Goal: Task Accomplishment & Management: Manage account settings

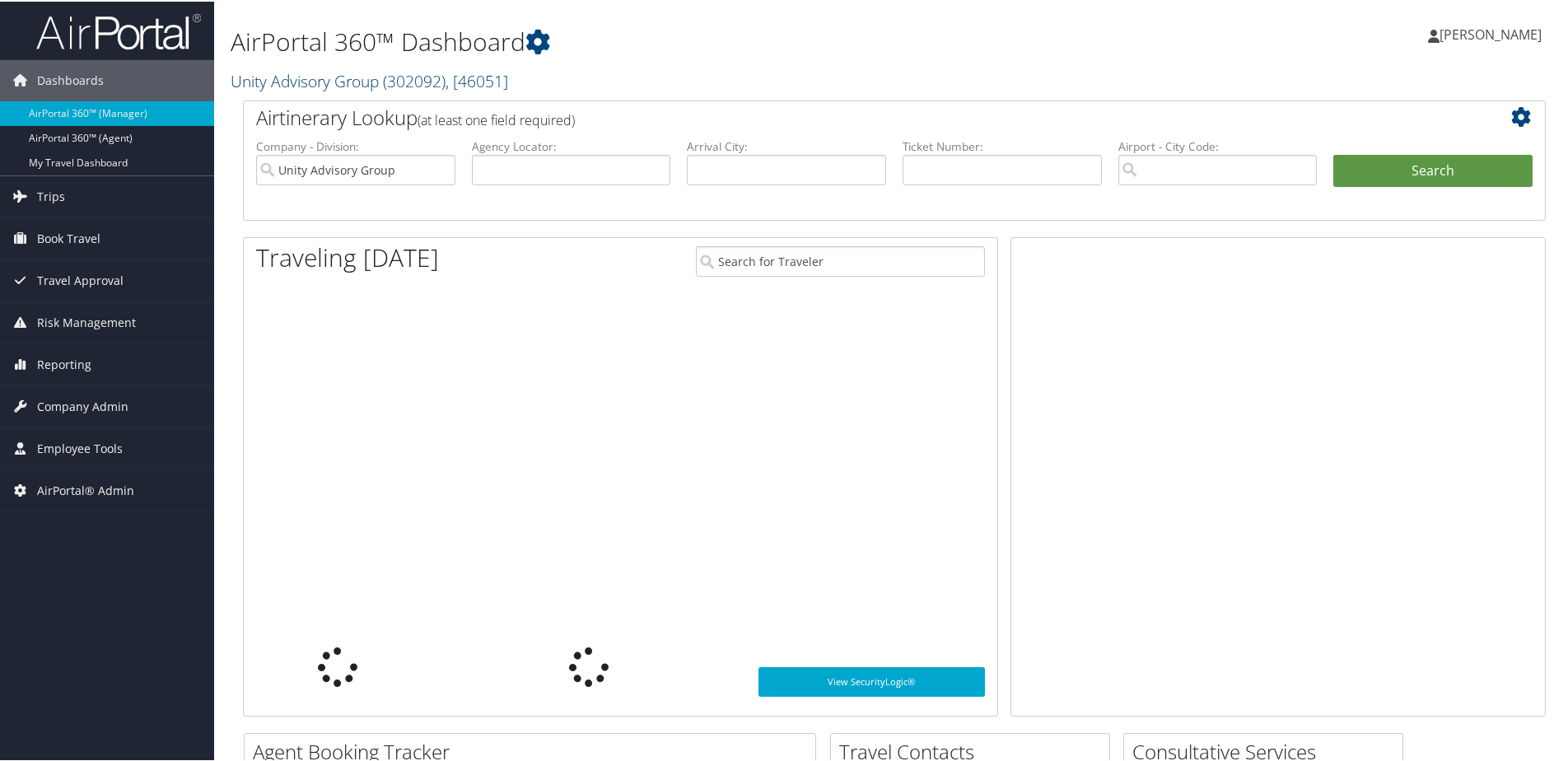
click at [259, 76] on link "Unity Advisory Group ( 302092 ) , [ 46051 ]" at bounding box center [369, 79] width 278 height 23
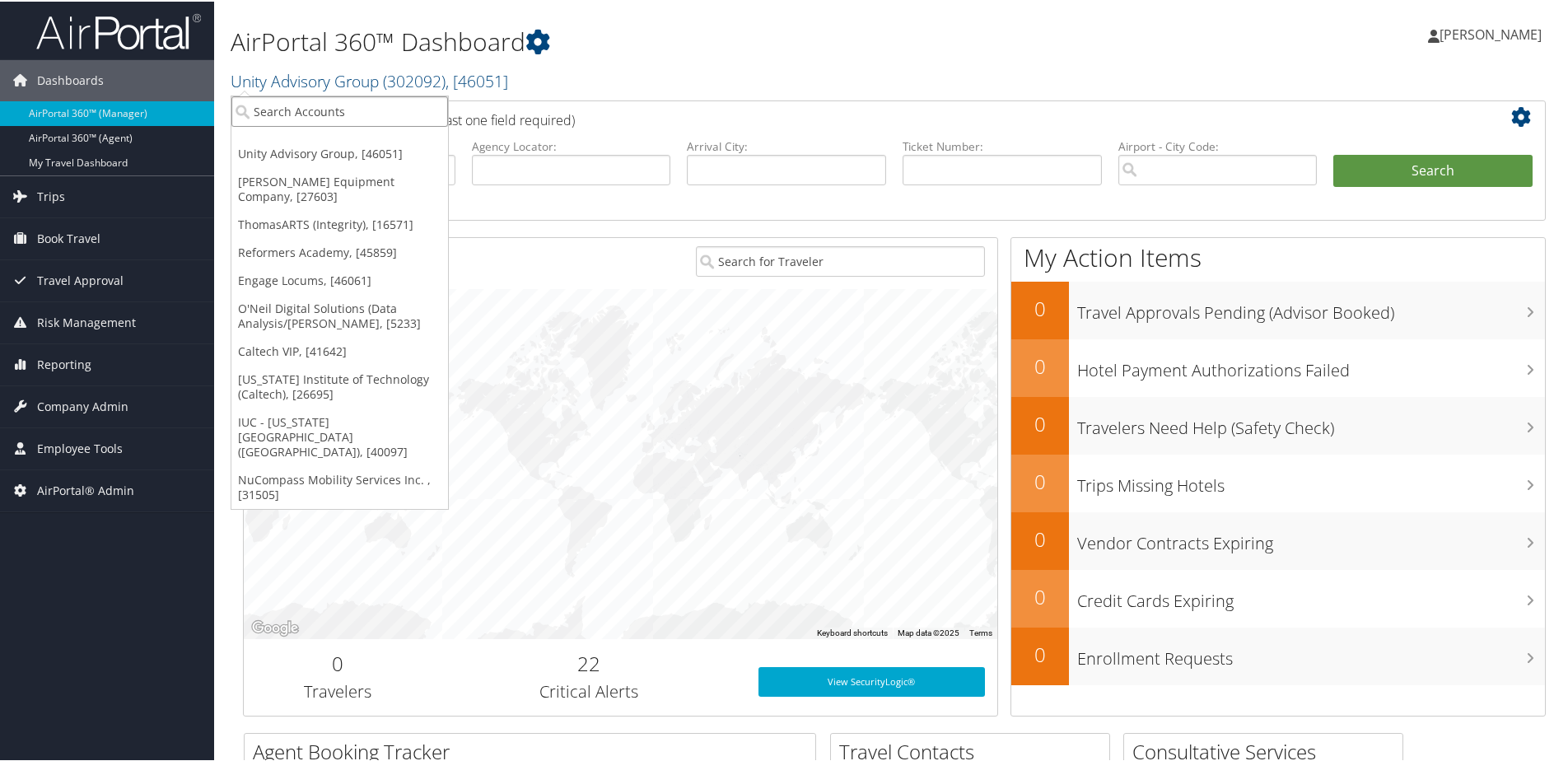
click at [282, 106] on input "search" at bounding box center [339, 110] width 217 height 31
type input "Mult"
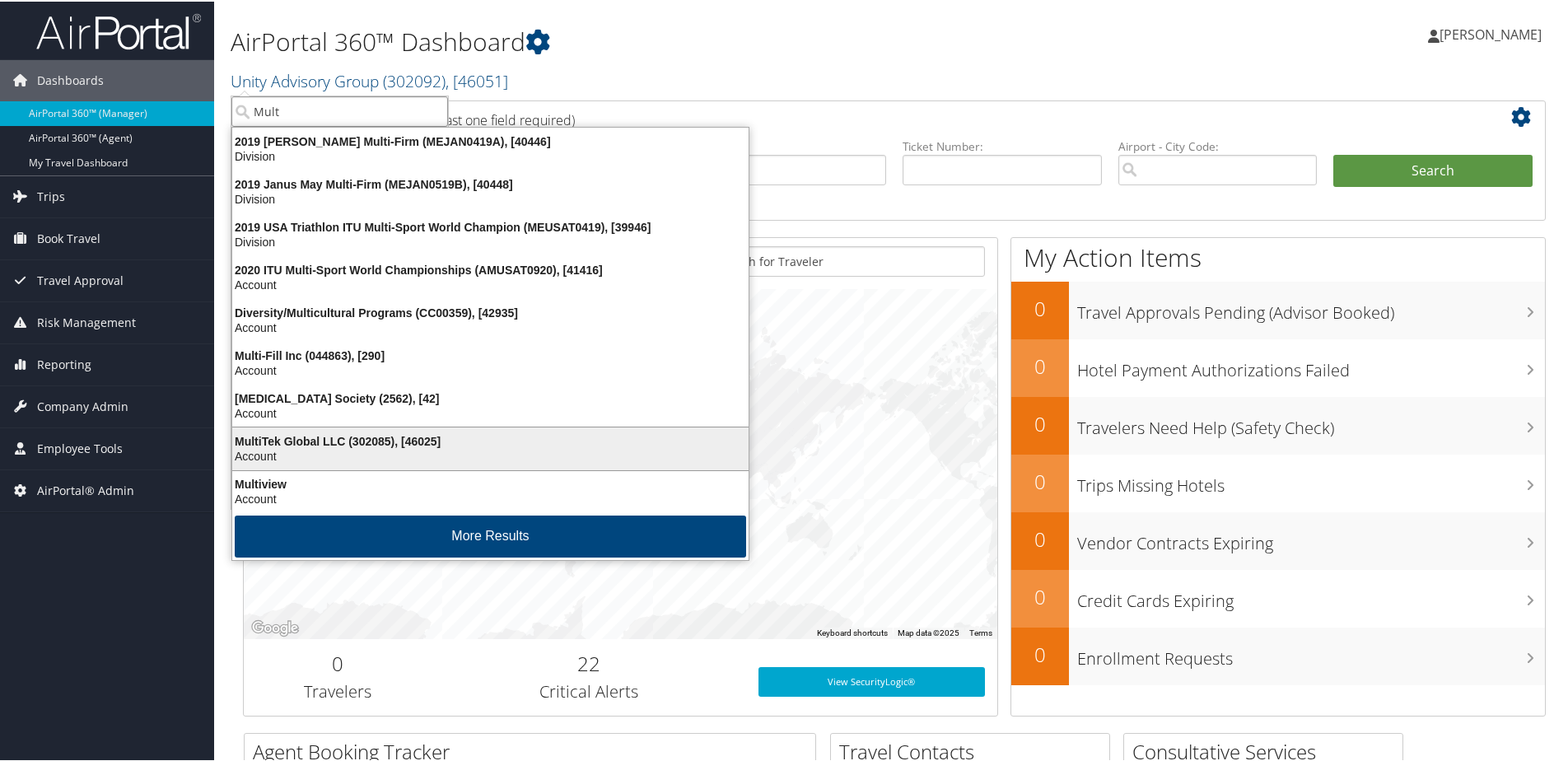
click at [314, 432] on div "MultiTek Global LLC (302085), [46025]" at bounding box center [490, 440] width 536 height 15
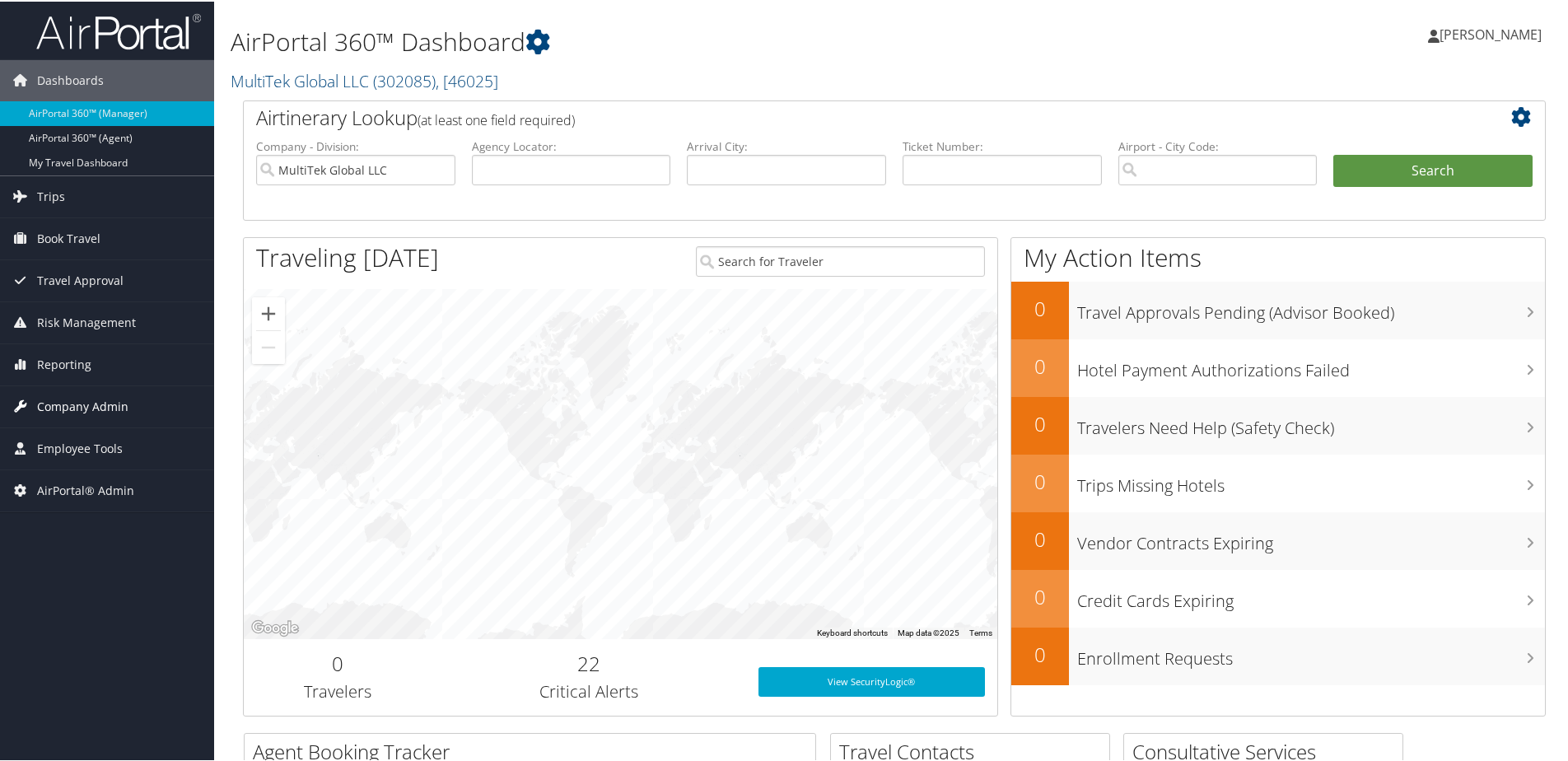
click at [78, 405] on span "Company Admin" at bounding box center [83, 405] width 92 height 41
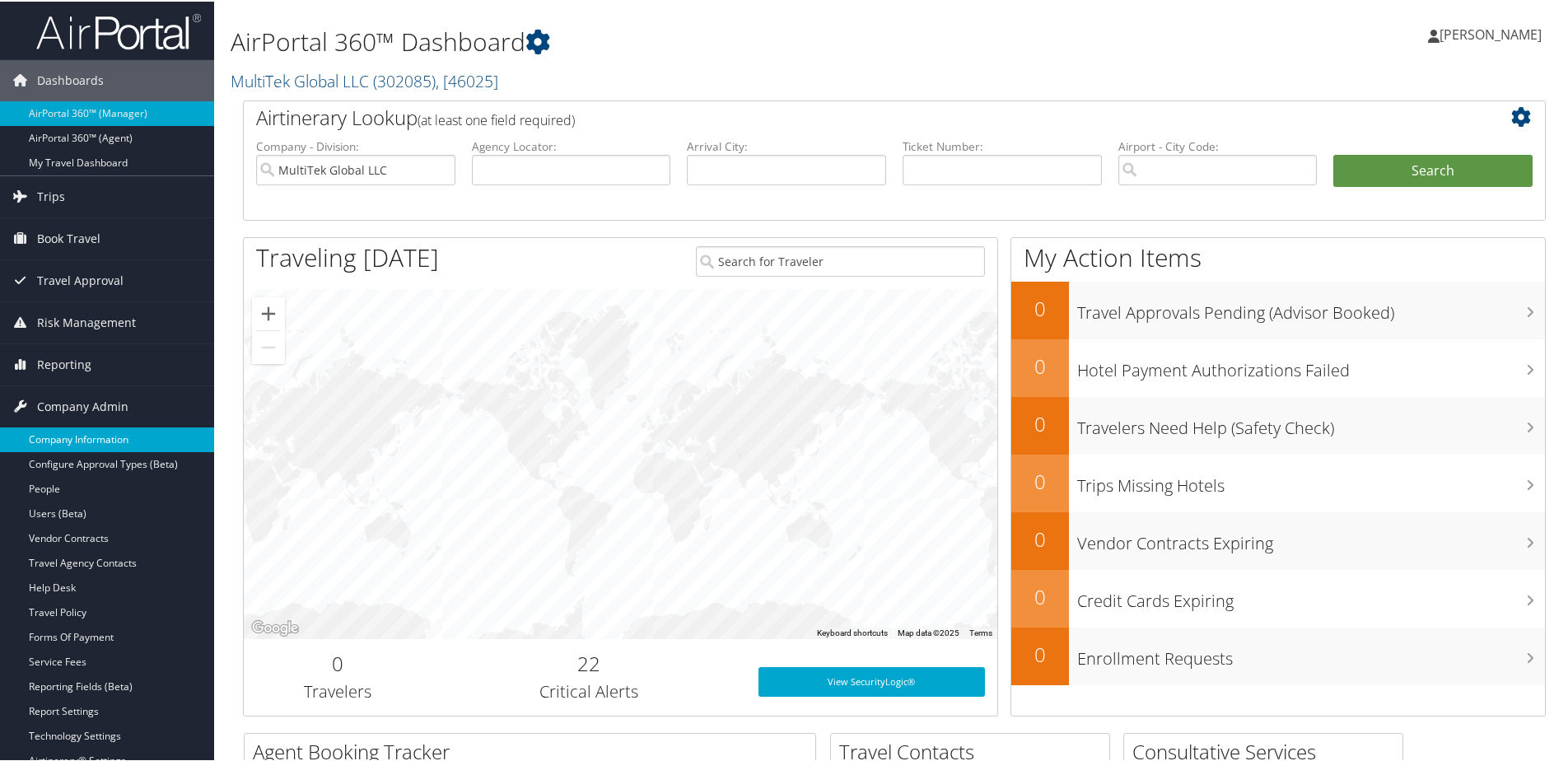
click at [60, 436] on link "Company Information" at bounding box center [107, 439] width 214 height 25
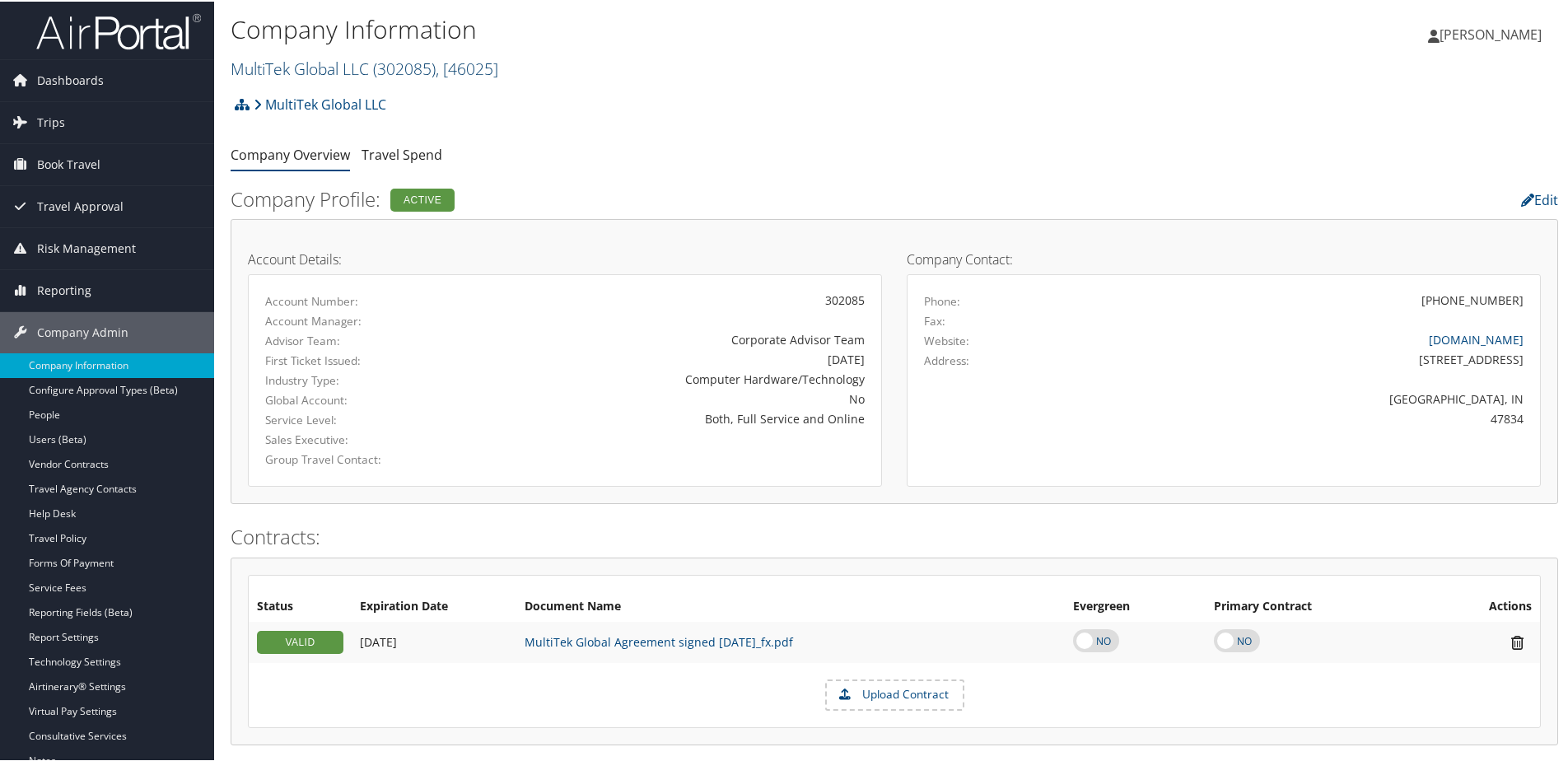
click at [289, 72] on link "MultiTek Global LLC ( 302085 ) , [ 46025 ]" at bounding box center [364, 67] width 268 height 23
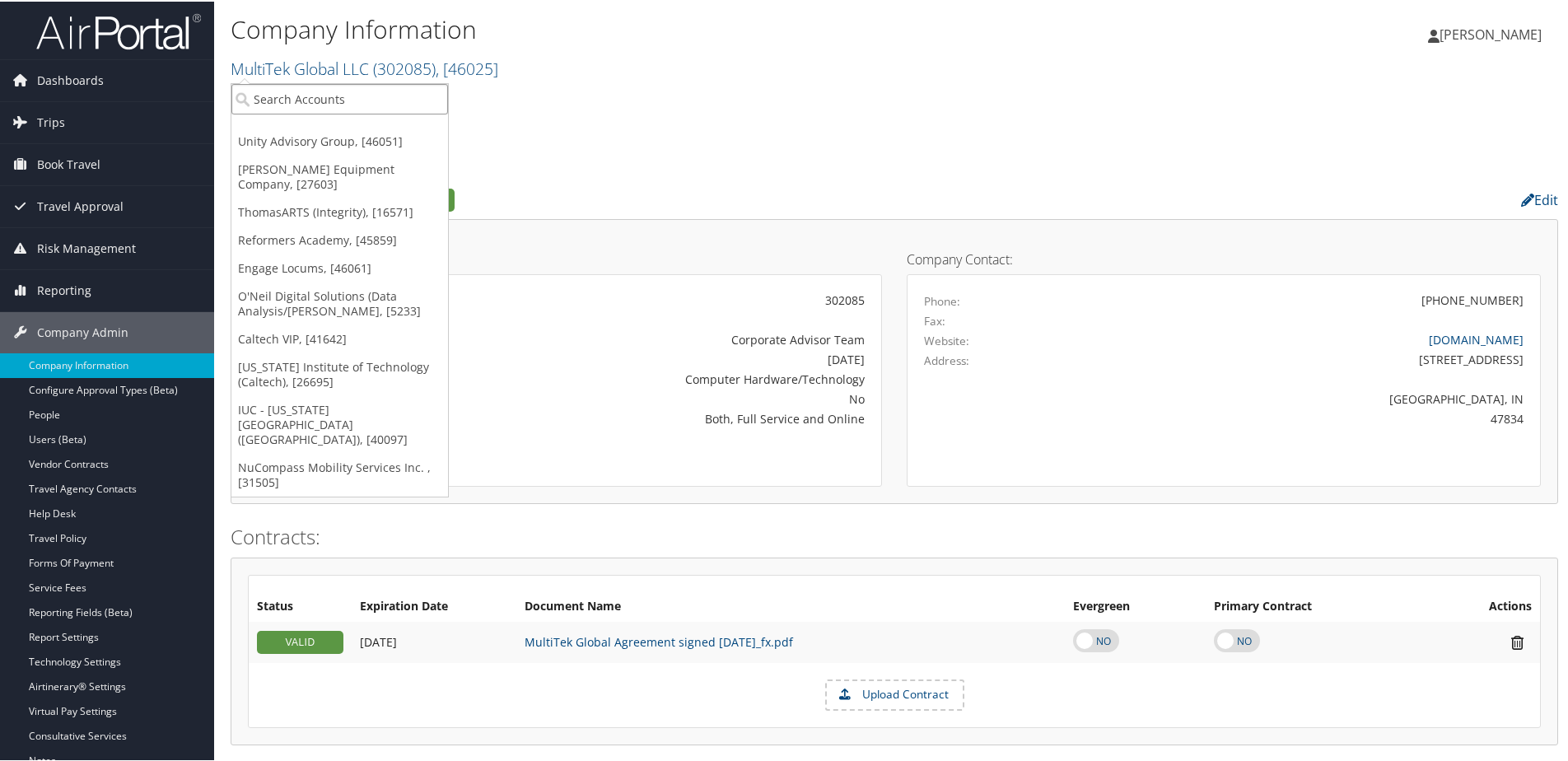
click at [284, 85] on input "search" at bounding box center [339, 98] width 217 height 31
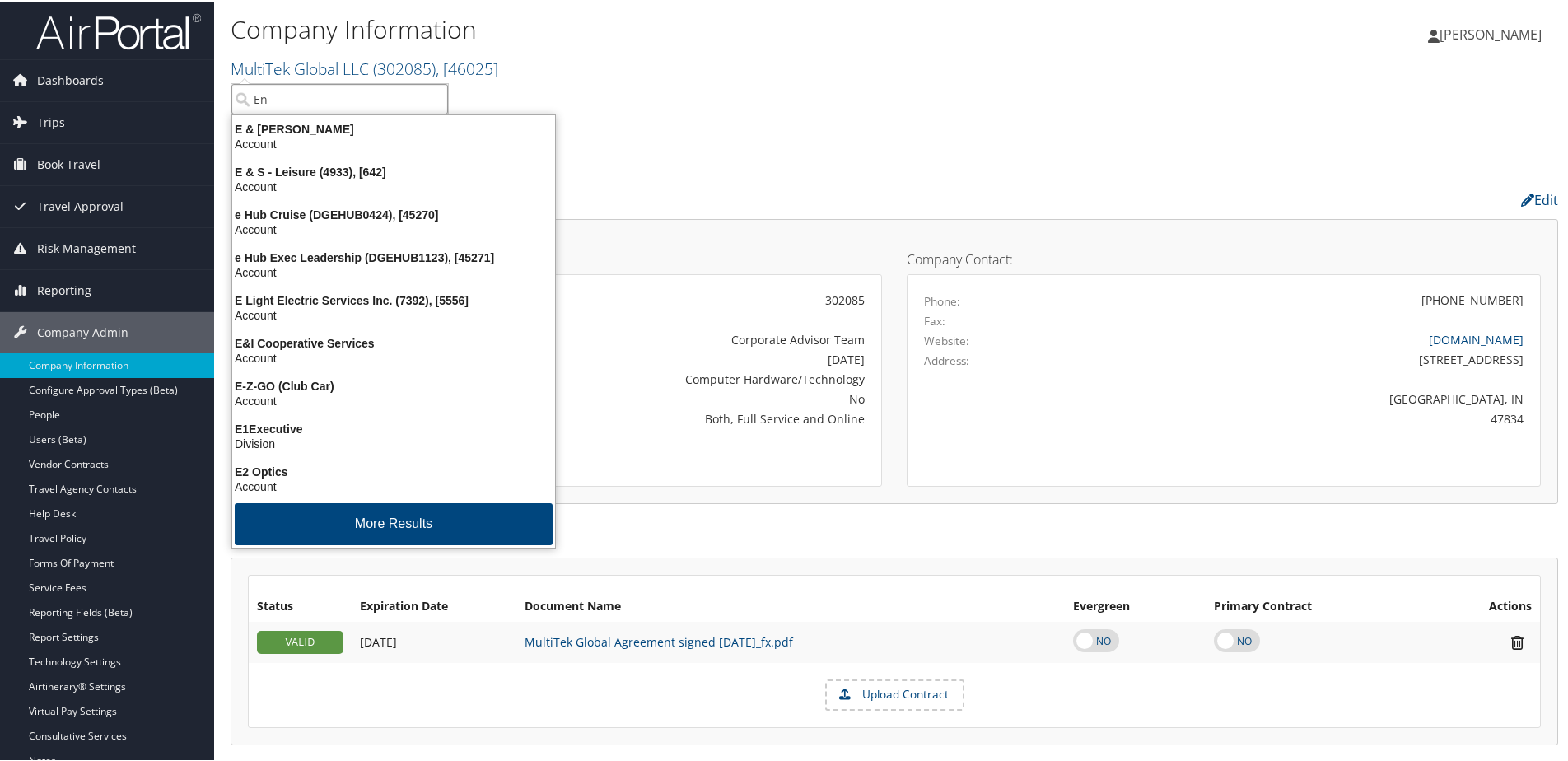
type input "Eng"
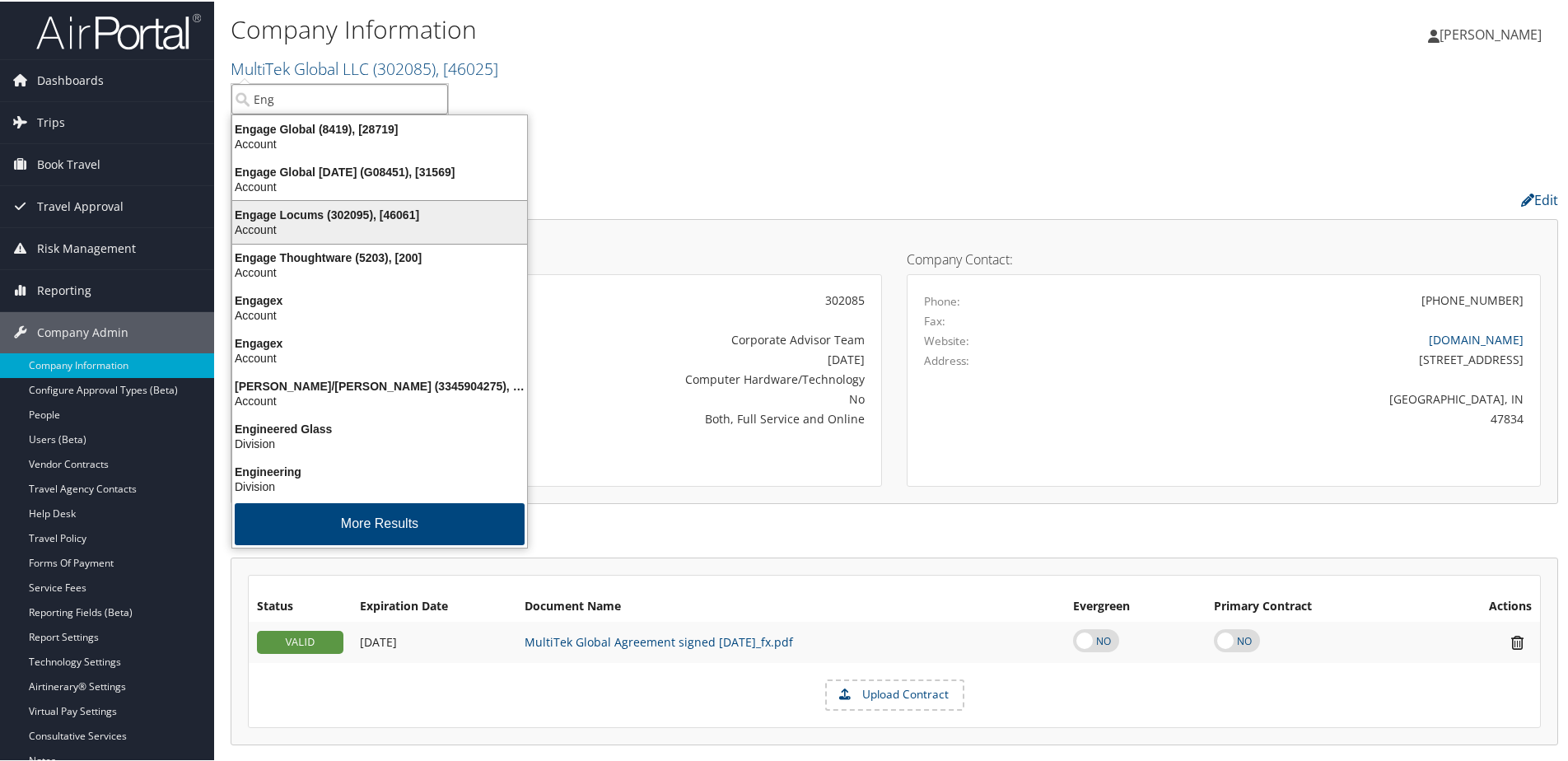
click at [274, 220] on div "Engage Locums (302095), [46061]" at bounding box center [379, 214] width 314 height 15
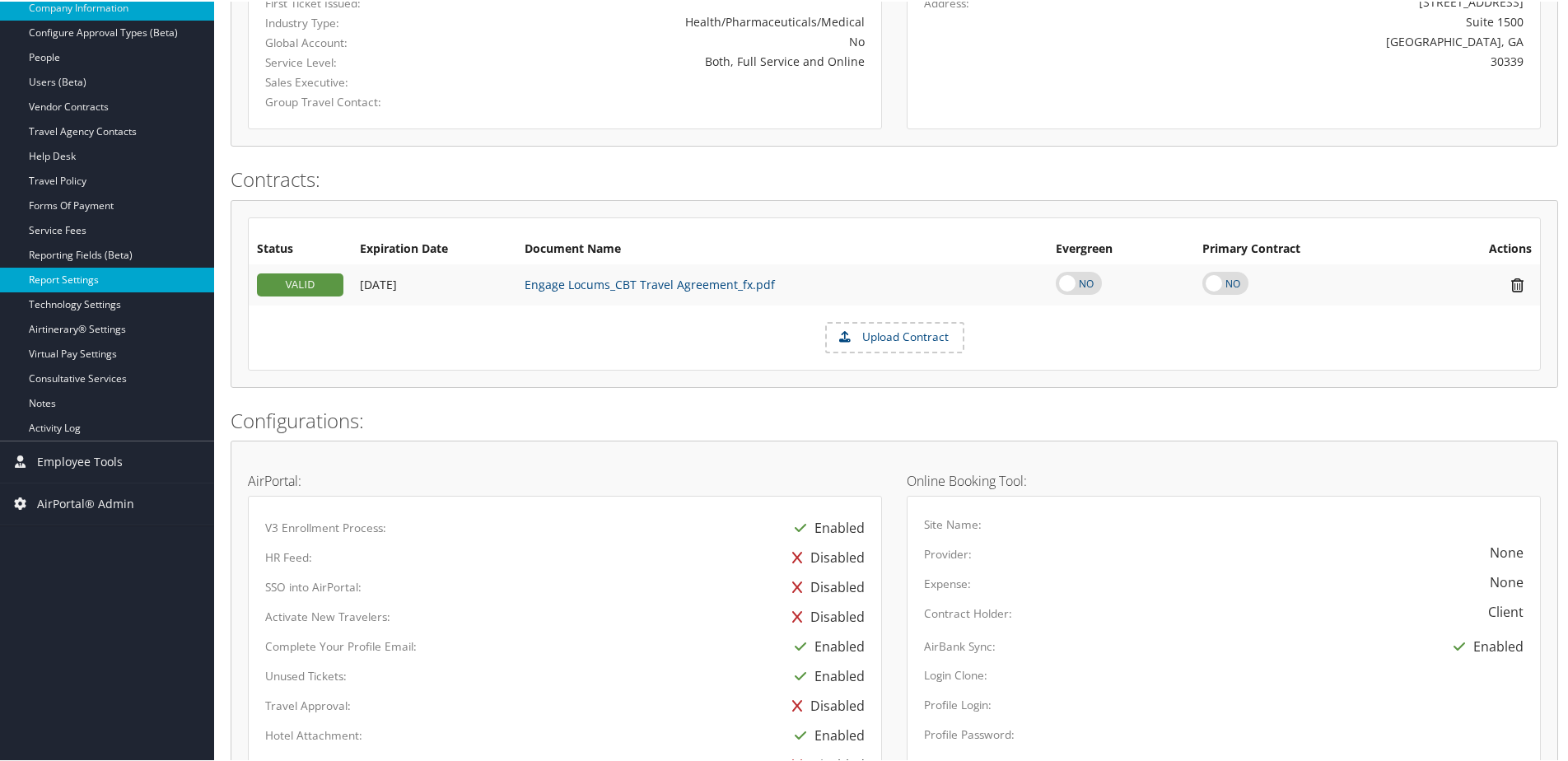
scroll to position [330, 0]
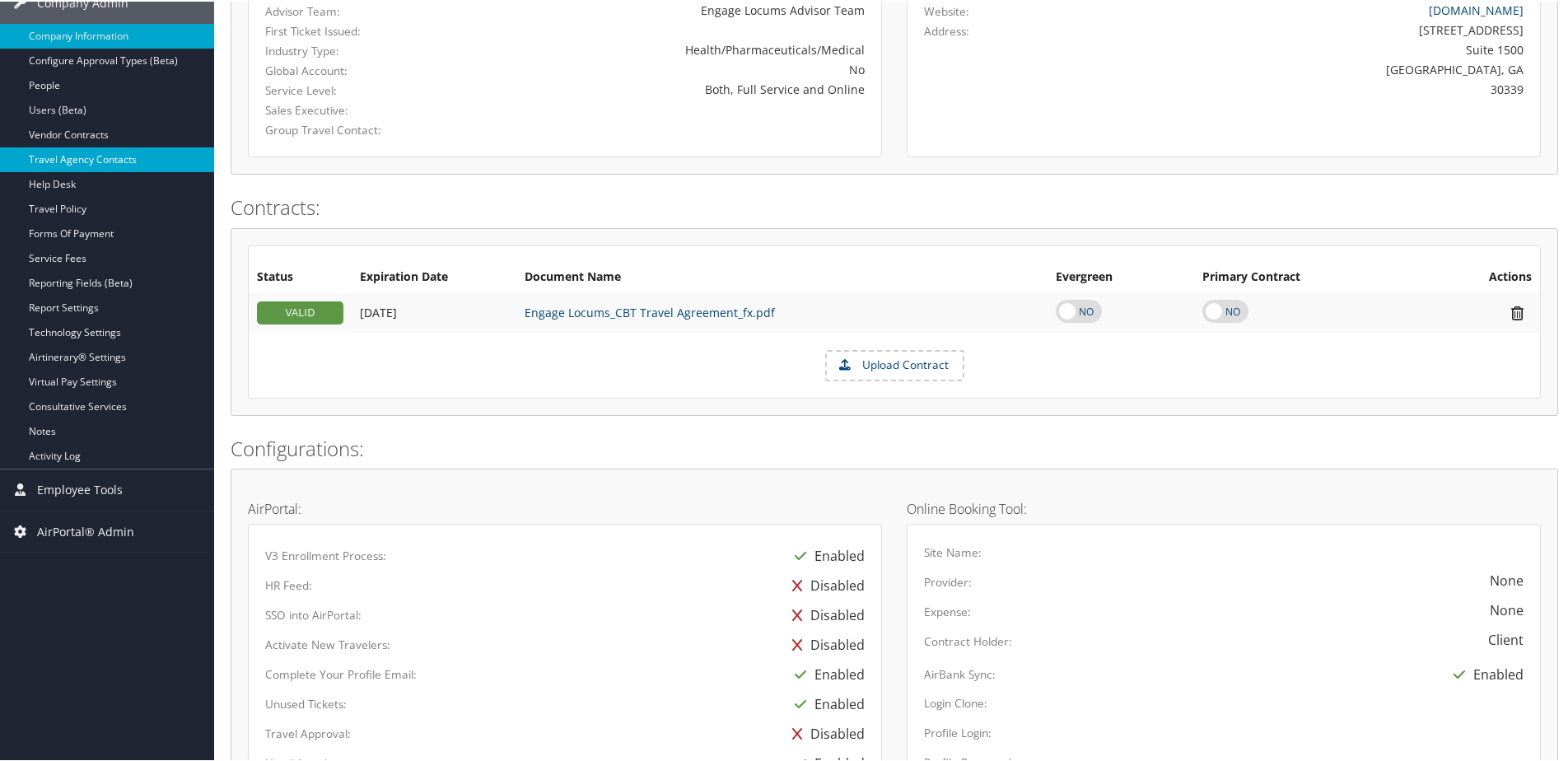
click at [93, 151] on link "Travel Agency Contacts" at bounding box center [107, 159] width 214 height 25
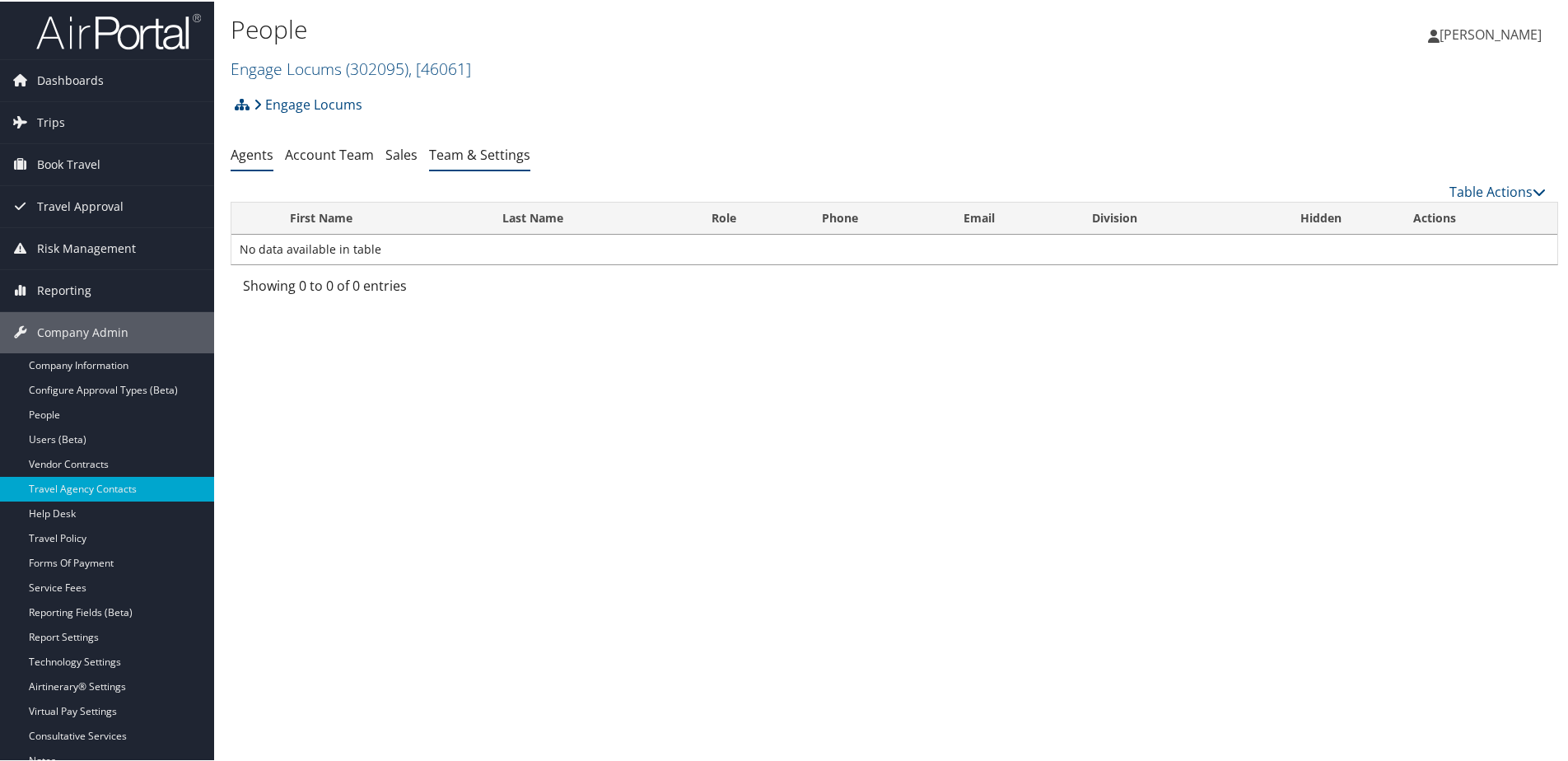
click at [486, 151] on link "Team & Settings" at bounding box center [479, 154] width 101 height 18
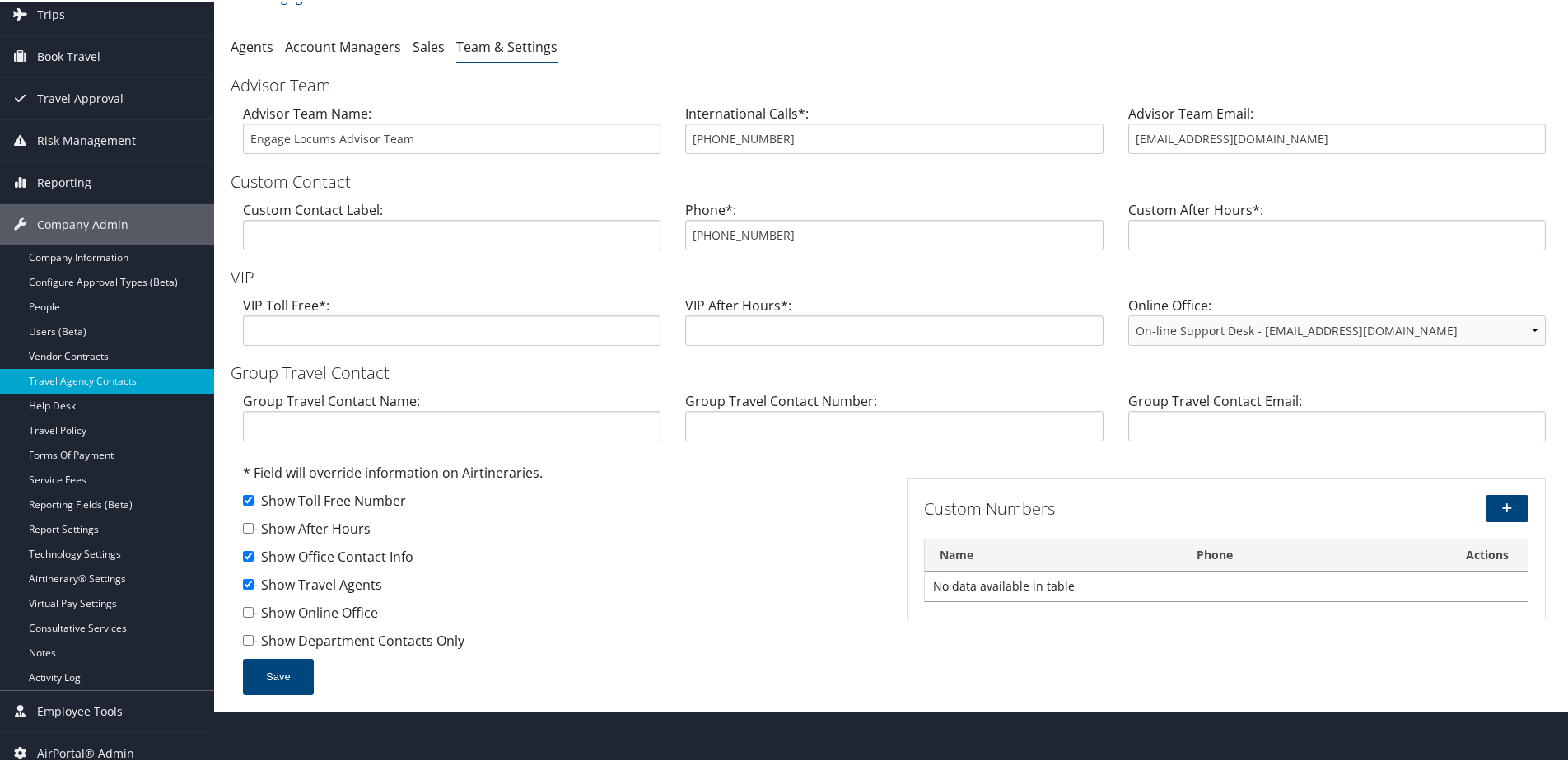
scroll to position [120, 0]
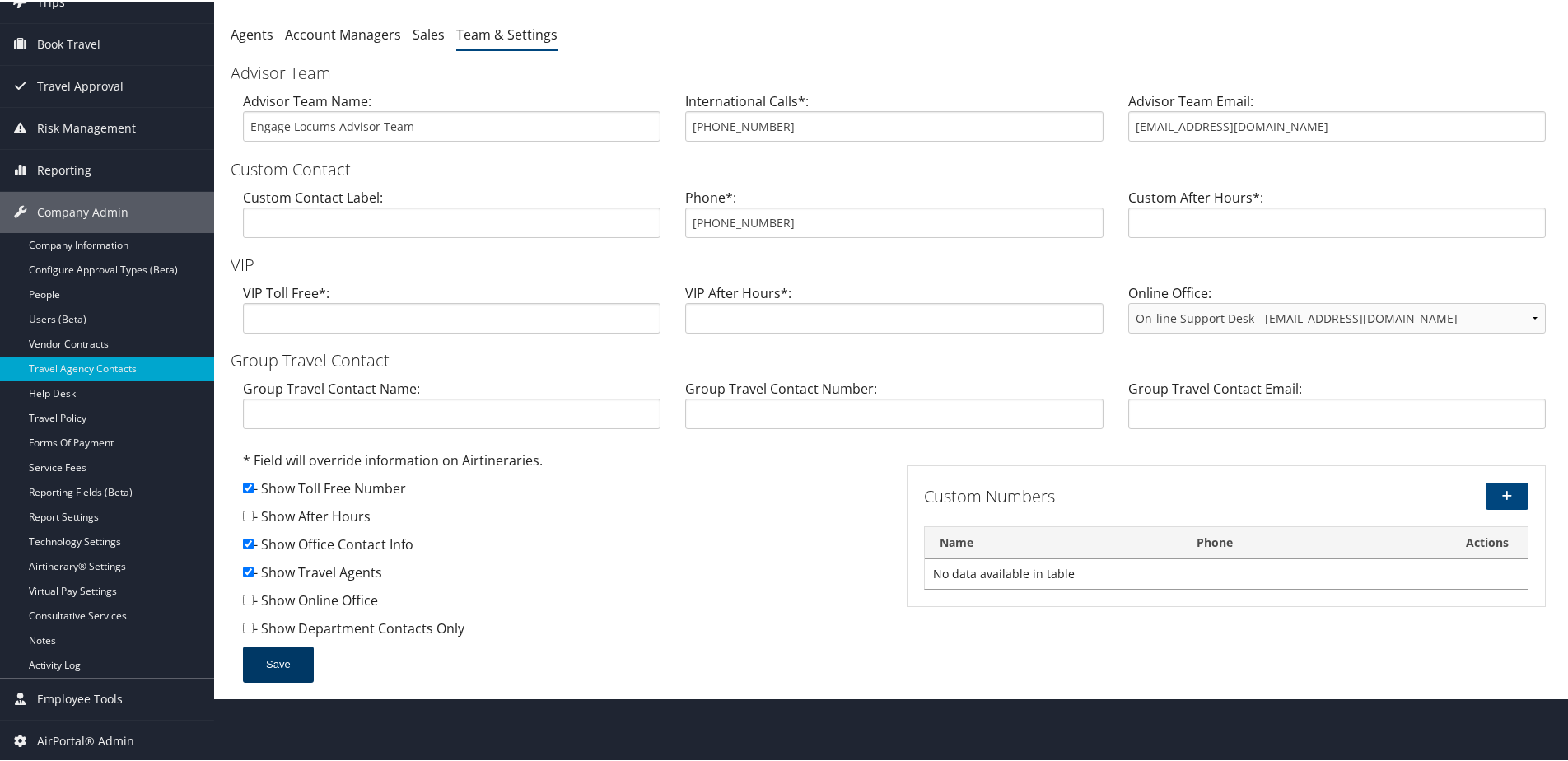
click at [281, 660] on button "Save" at bounding box center [278, 663] width 71 height 36
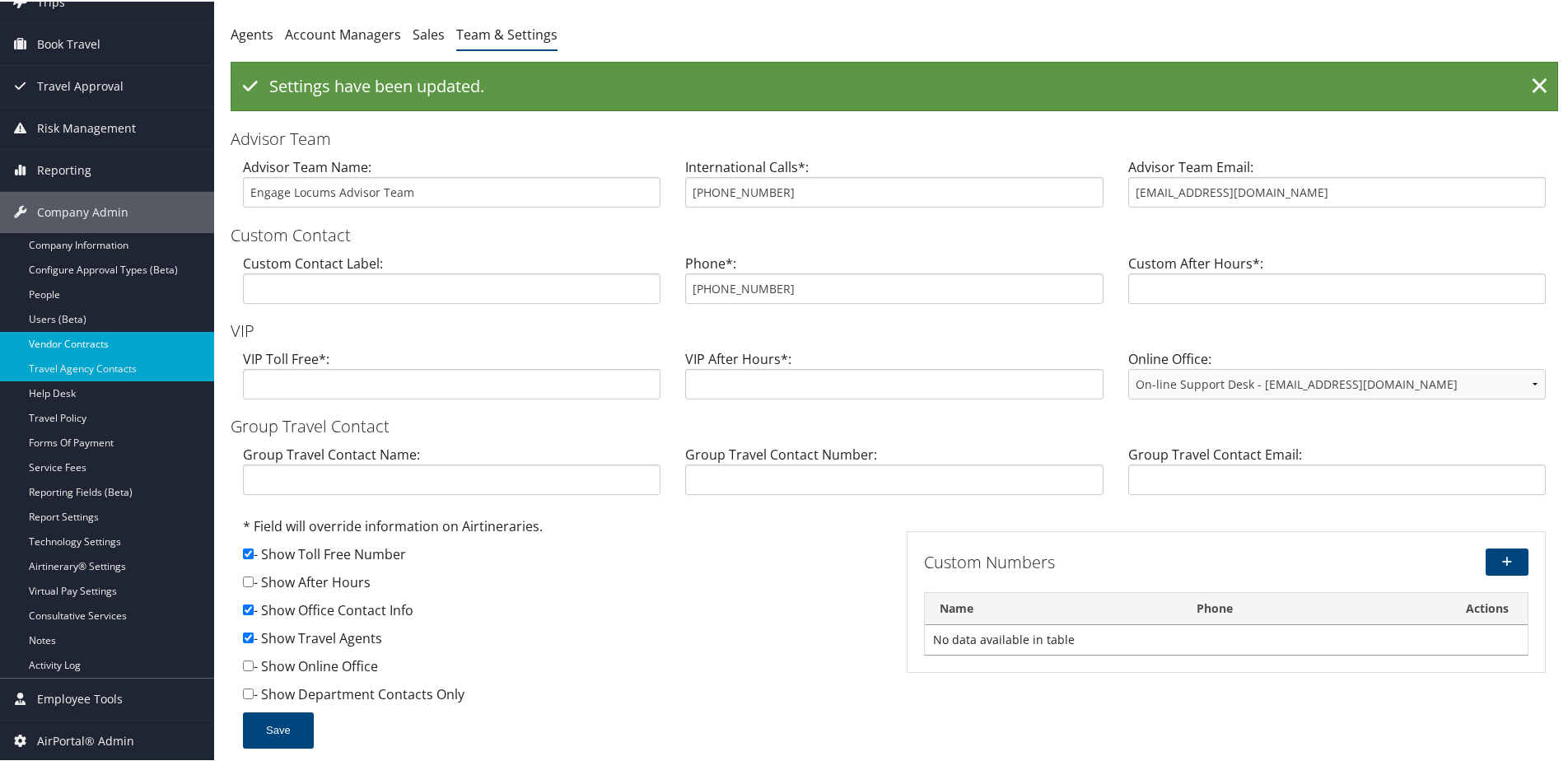
click at [86, 340] on link "Vendor Contracts" at bounding box center [107, 343] width 214 height 25
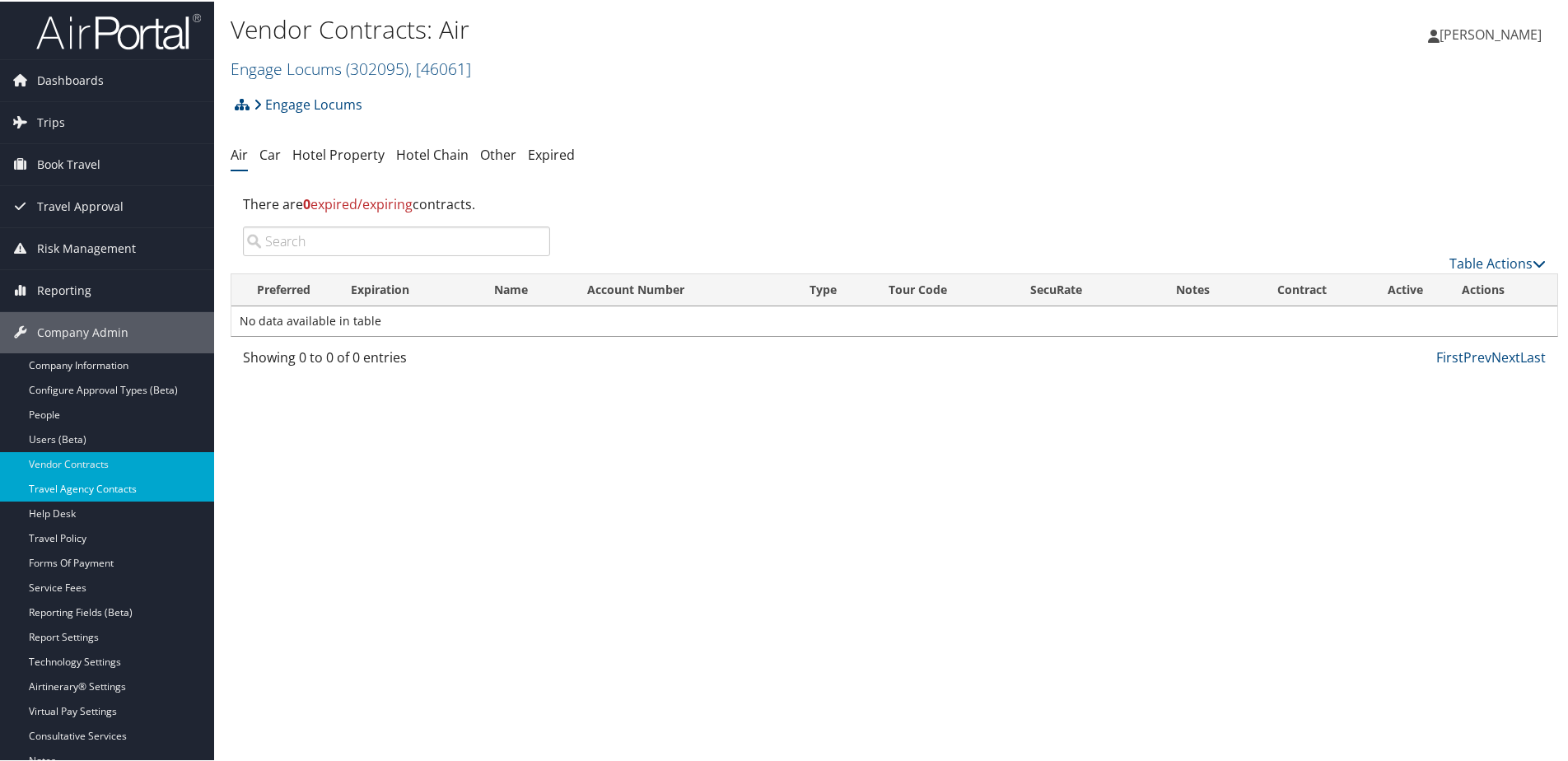
click at [68, 486] on link "Travel Agency Contacts" at bounding box center [107, 488] width 214 height 25
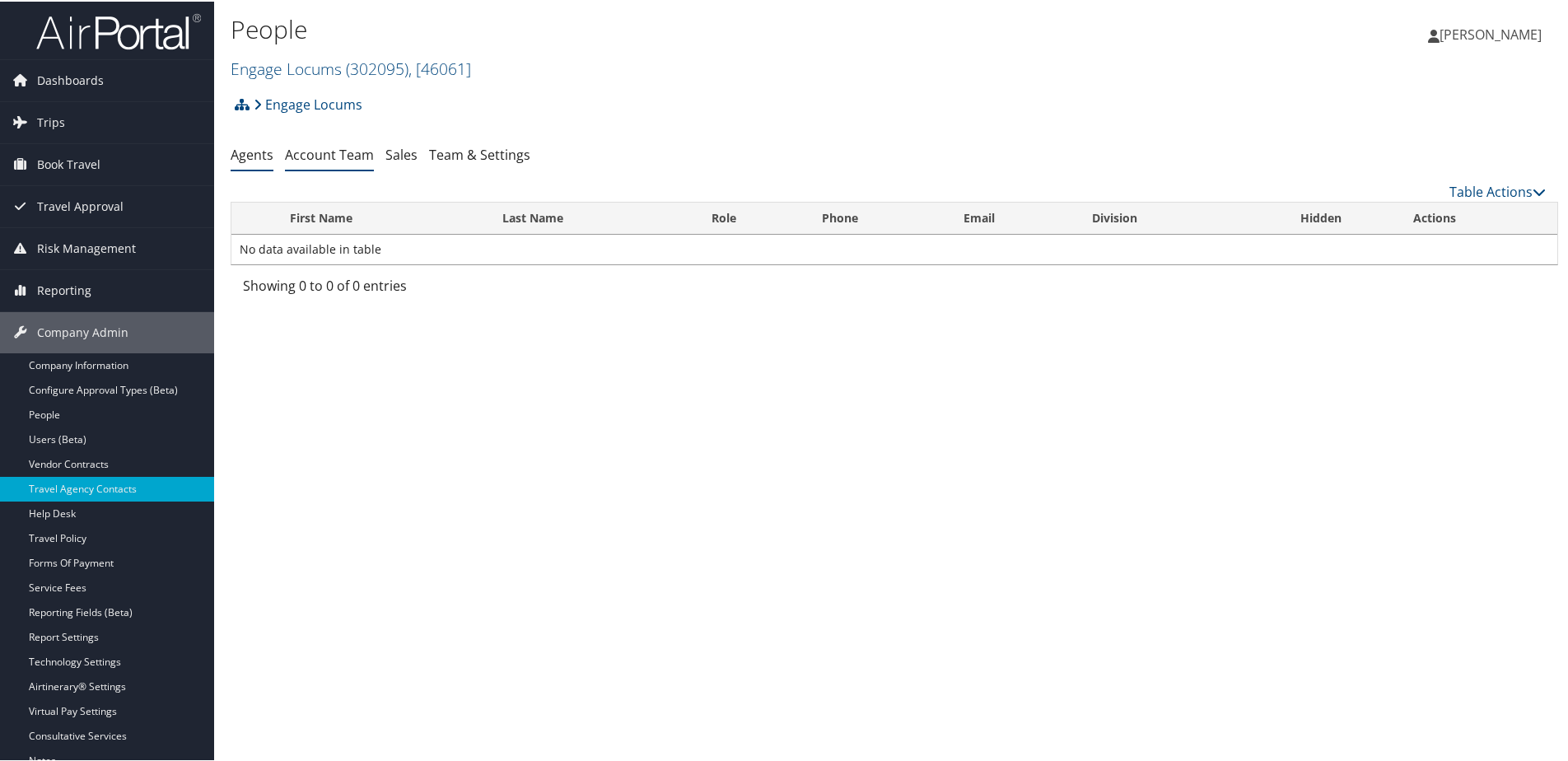
click at [337, 146] on link "Account Team" at bounding box center [329, 154] width 89 height 18
